Goal: Download file/media

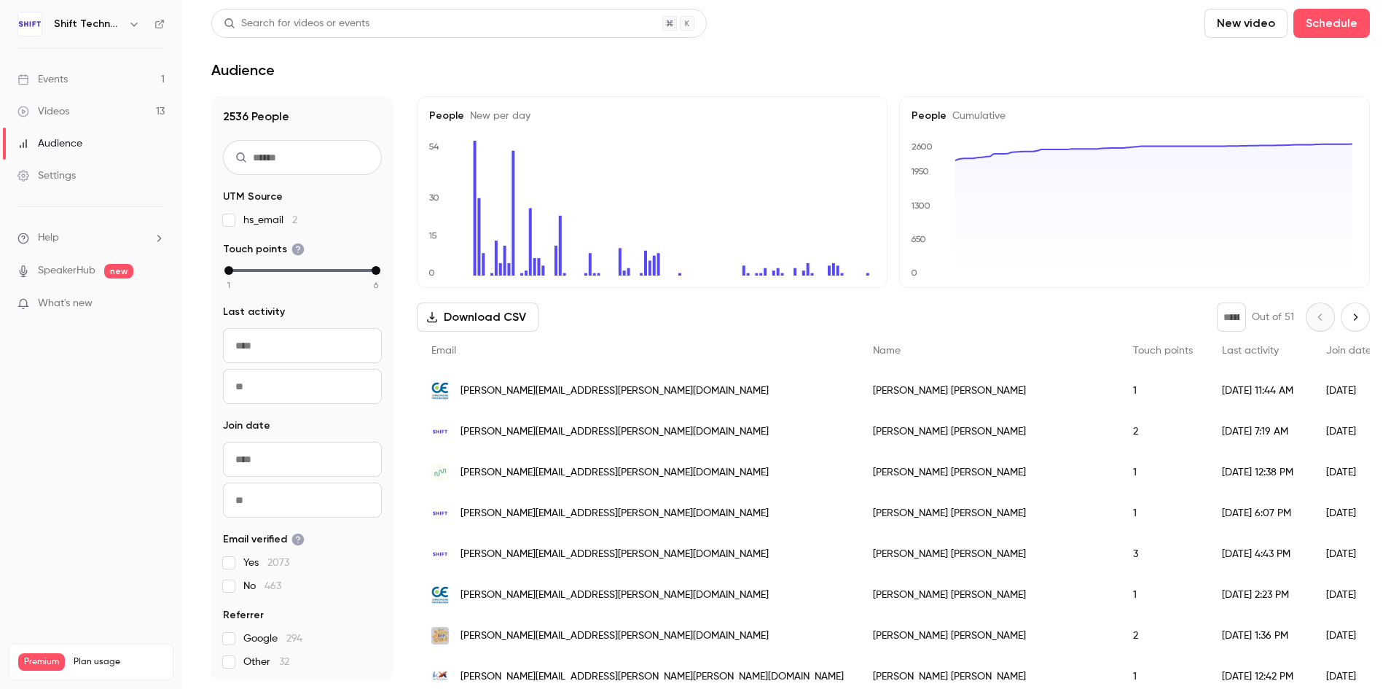
click at [52, 109] on div "Videos" at bounding box center [43, 111] width 52 height 15
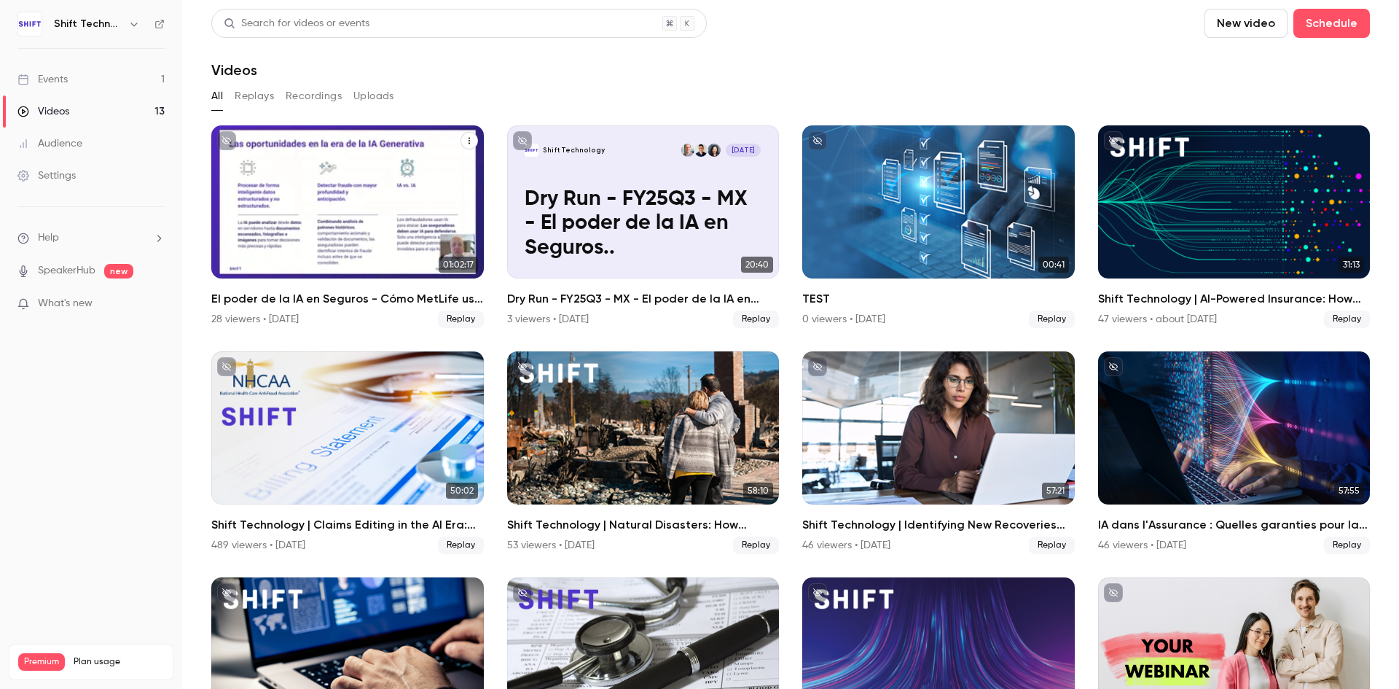
click at [418, 188] on div "El poder de la IA en Seguros - Cómo MetLife usa el potencial de los datos no-es…" at bounding box center [347, 201] width 273 height 153
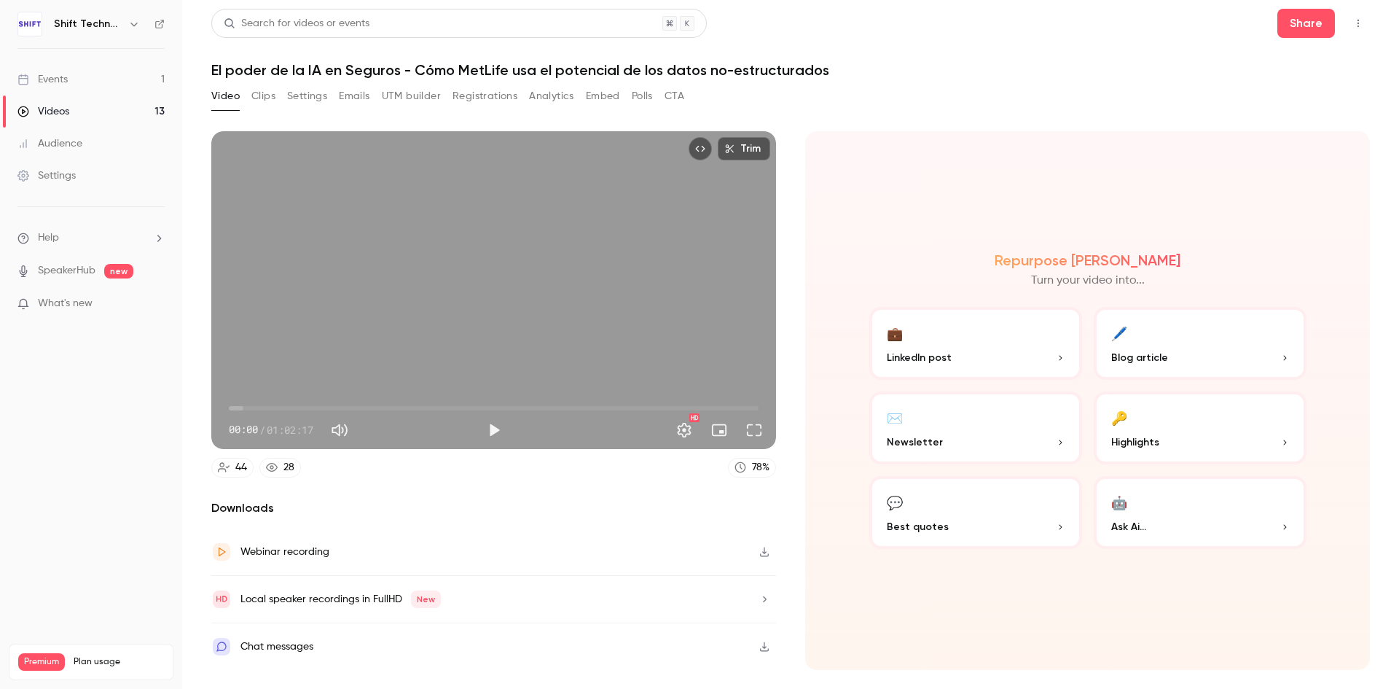
click at [291, 463] on div "28" at bounding box center [288, 467] width 11 height 15
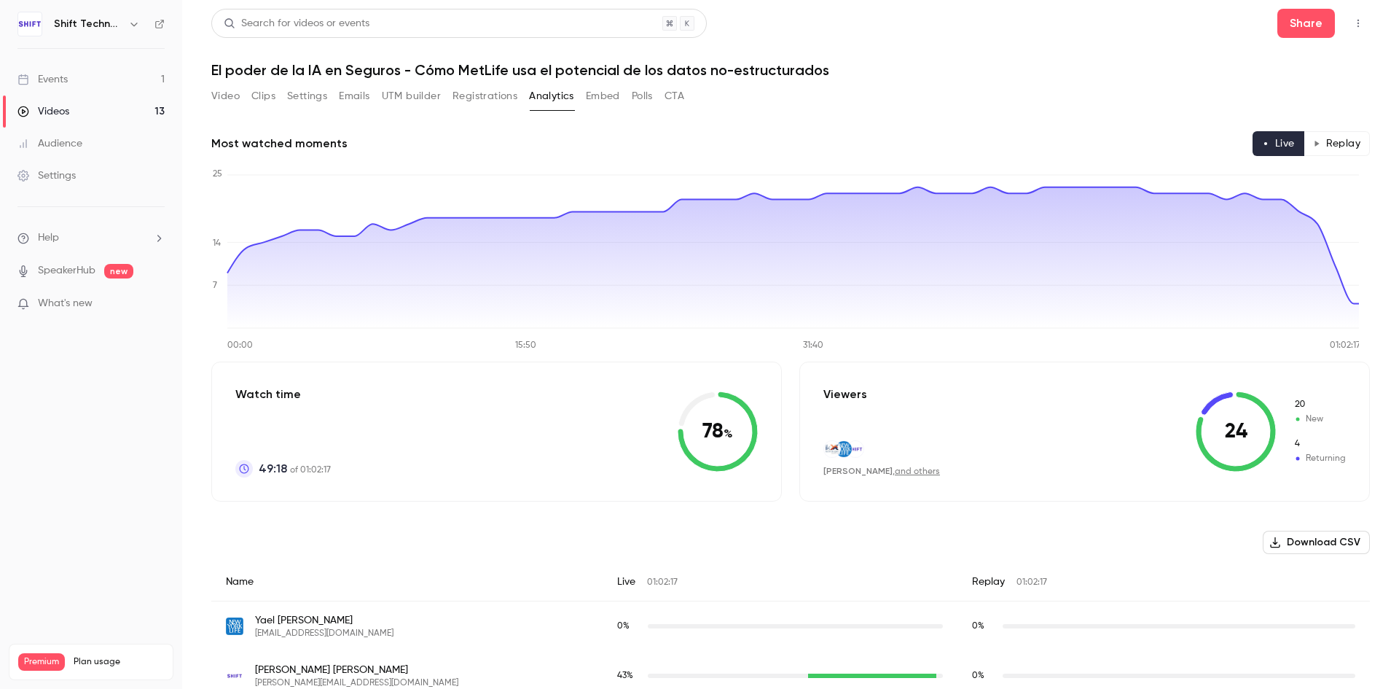
click at [1334, 142] on button "Replay" at bounding box center [1337, 143] width 66 height 25
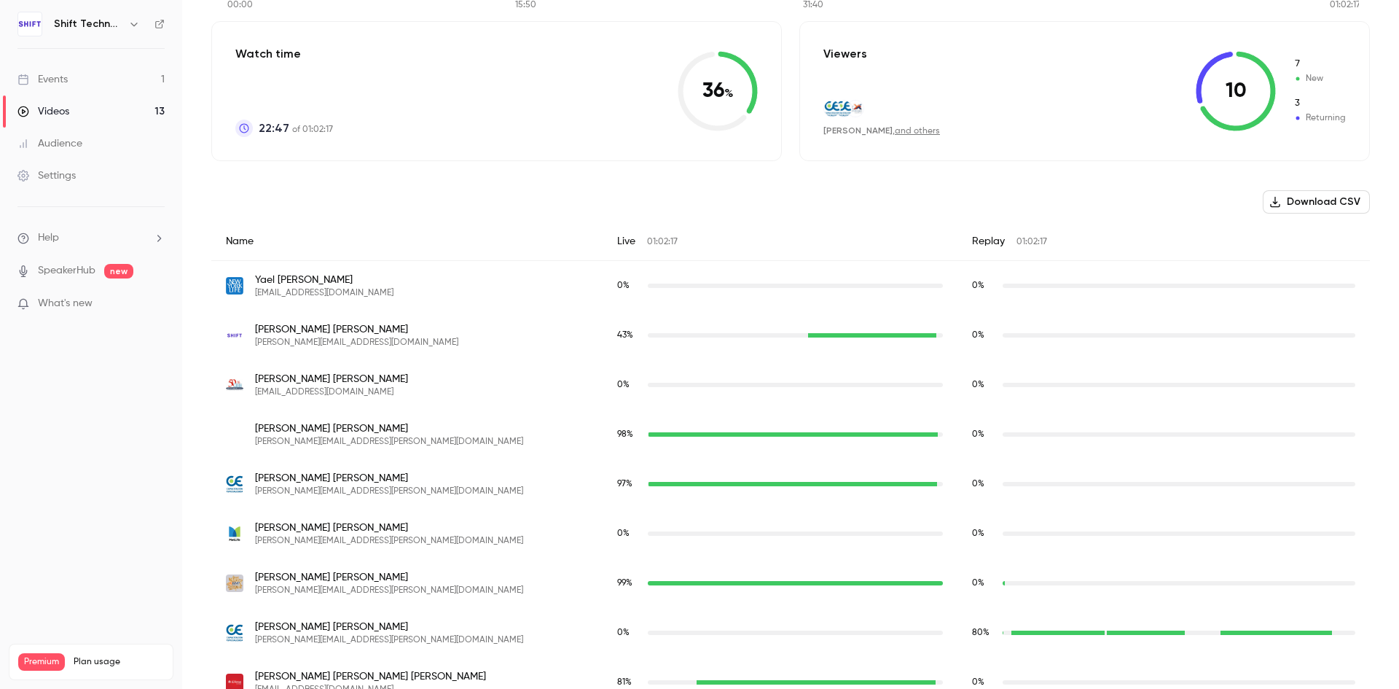
scroll to position [73, 0]
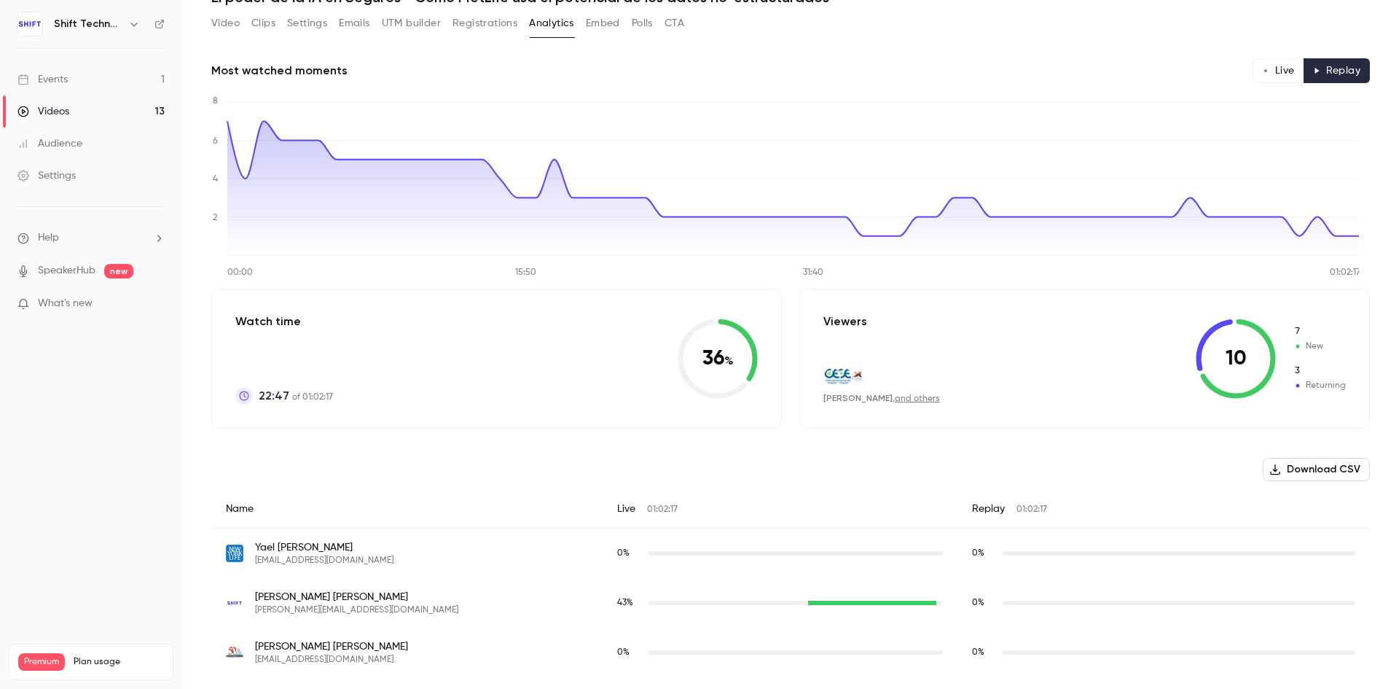
click at [1322, 469] on button "Download CSV" at bounding box center [1316, 469] width 107 height 23
